Goal: Navigation & Orientation: Find specific page/section

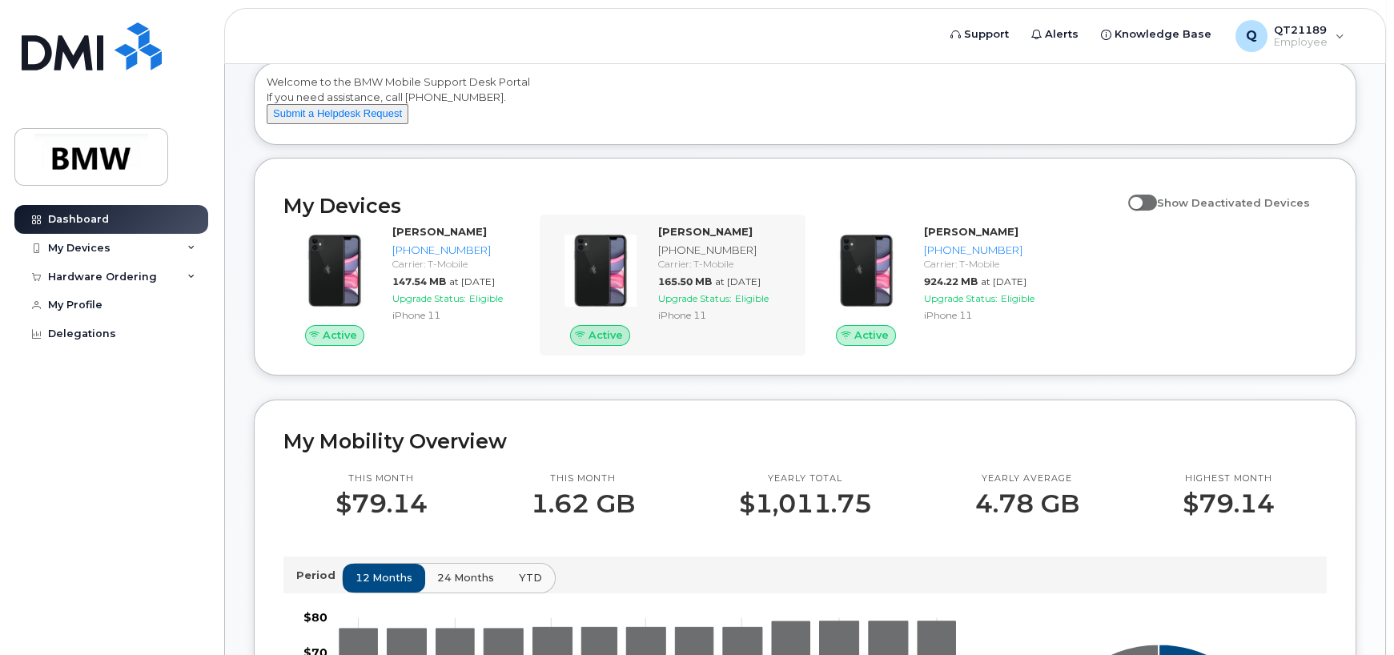
scroll to position [133, 0]
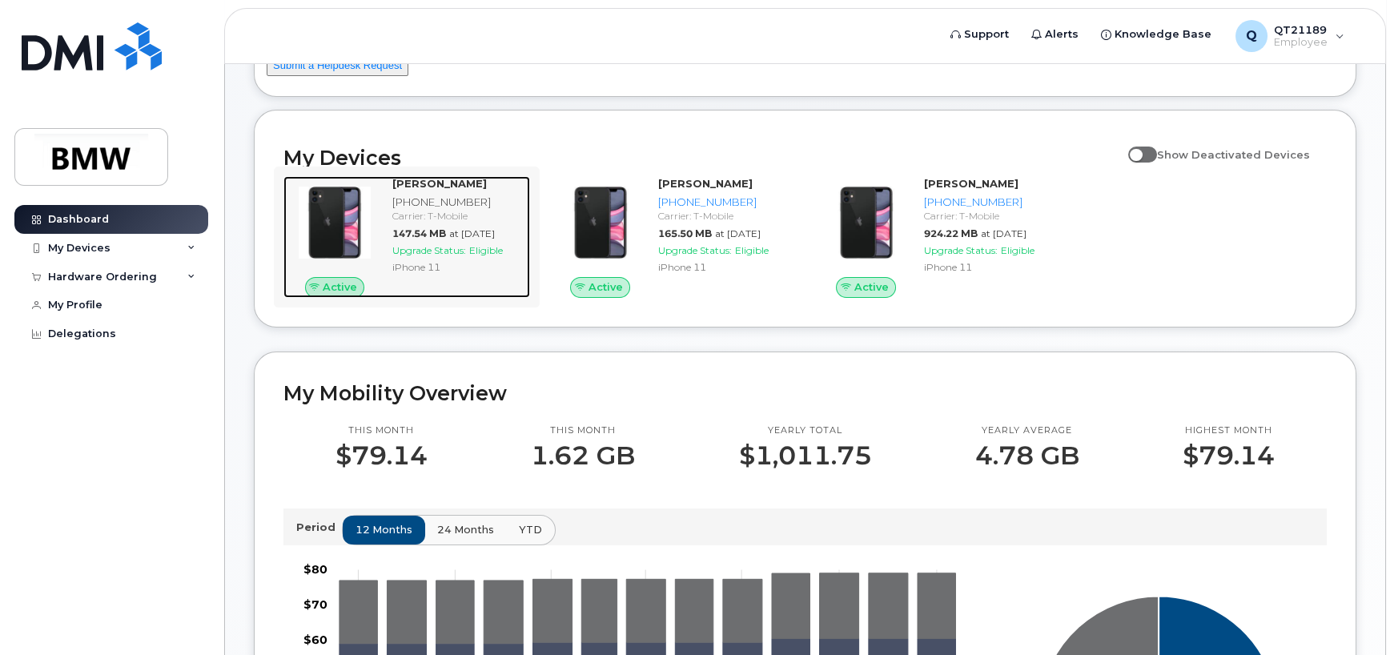
click at [333, 295] on span "Active" at bounding box center [340, 286] width 34 height 15
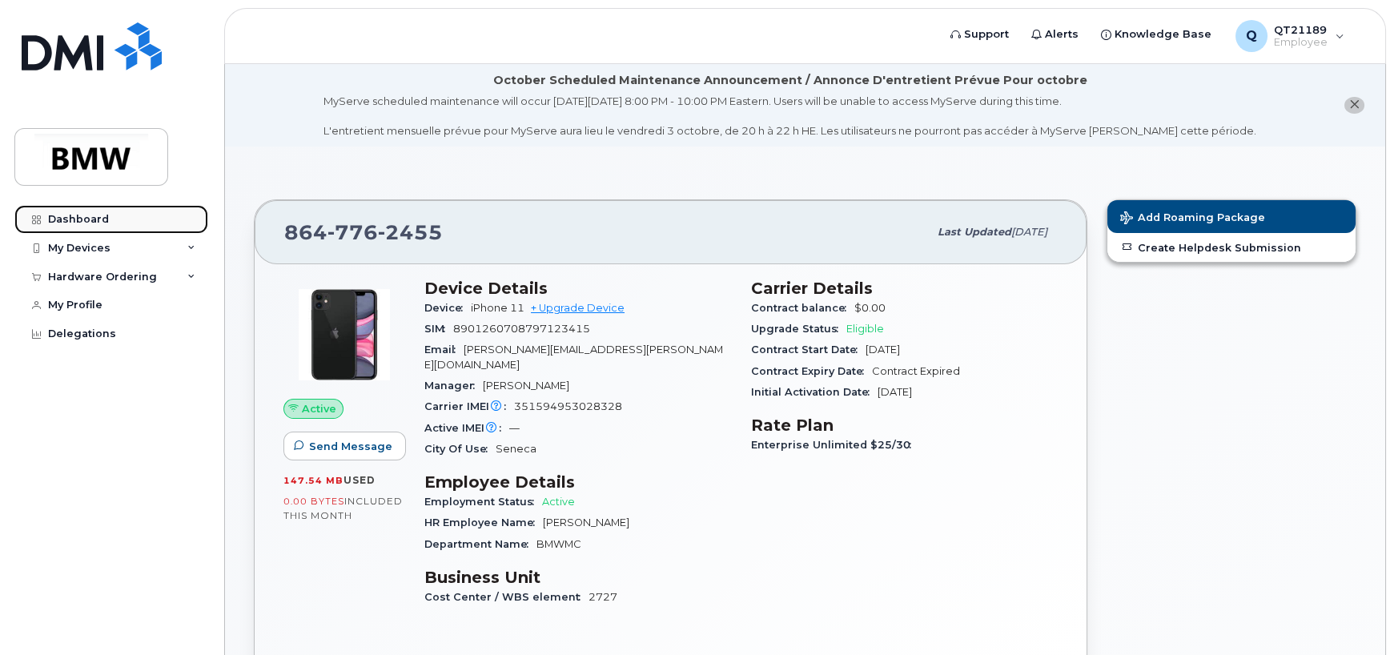
click at [74, 220] on div "Dashboard" at bounding box center [78, 219] width 61 height 13
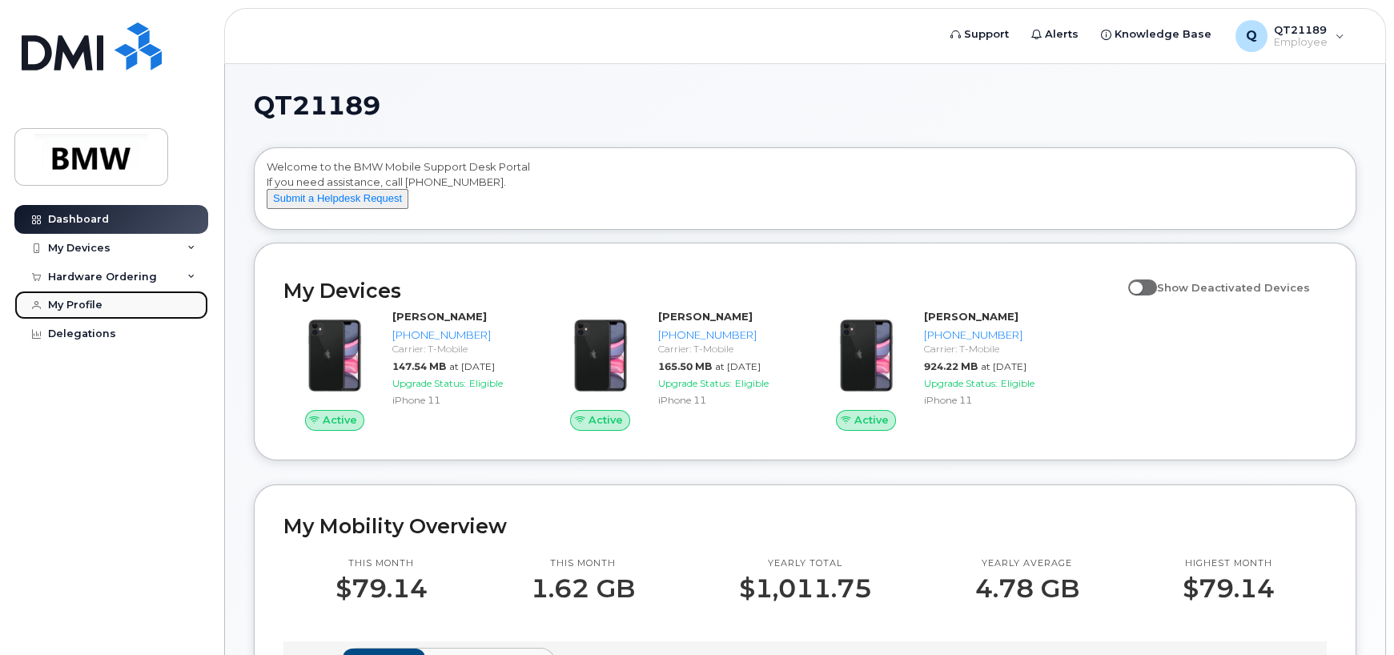
click at [72, 302] on div "My Profile" at bounding box center [75, 305] width 54 height 13
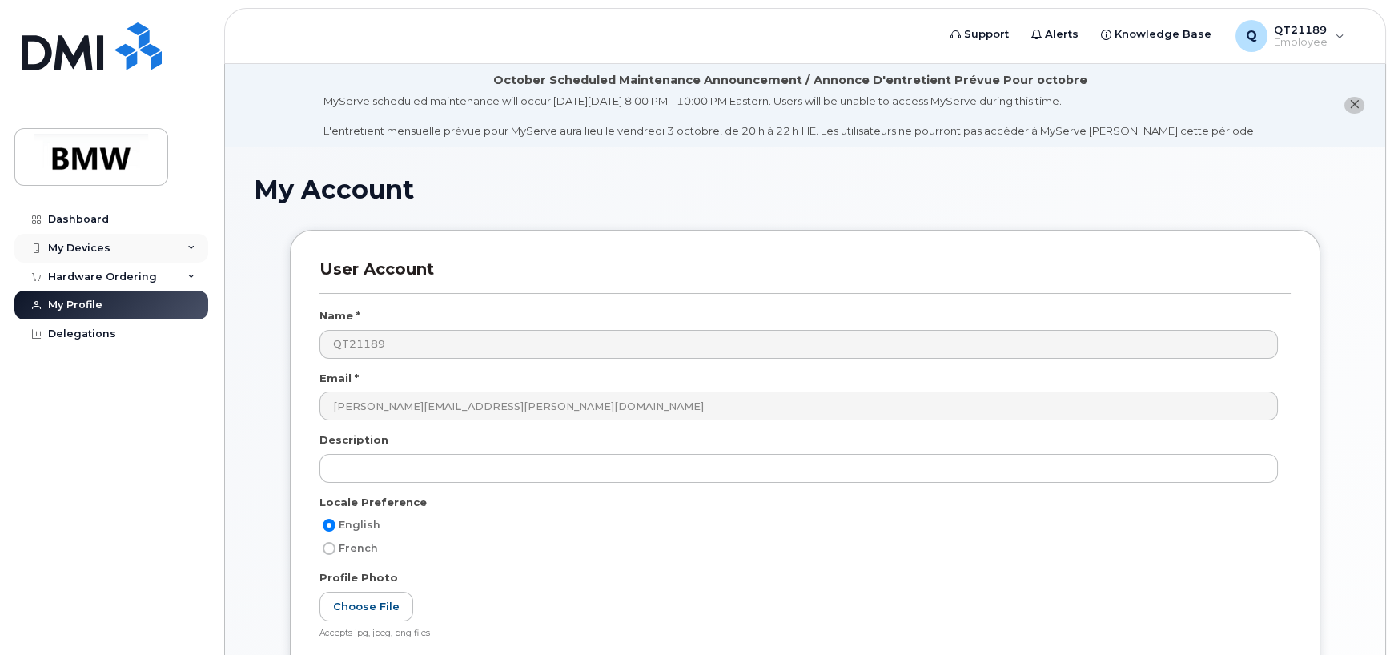
click at [70, 246] on div "My Devices" at bounding box center [79, 248] width 62 height 13
